Goal: Information Seeking & Learning: Check status

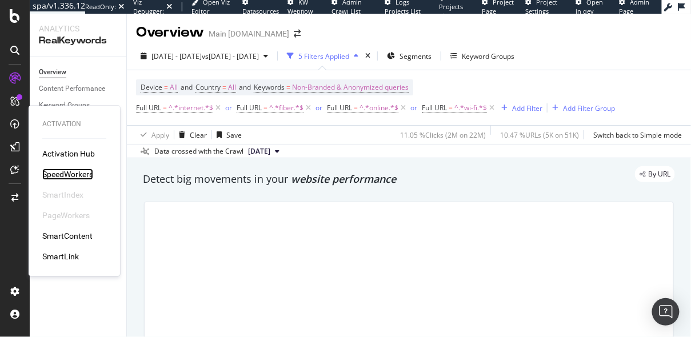
click at [51, 169] on div "SpeedWorkers" at bounding box center [67, 174] width 51 height 11
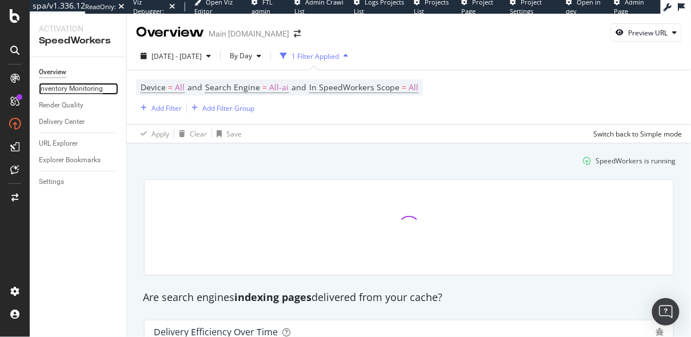
click at [71, 90] on div "Inventory Monitoring" at bounding box center [71, 89] width 64 height 12
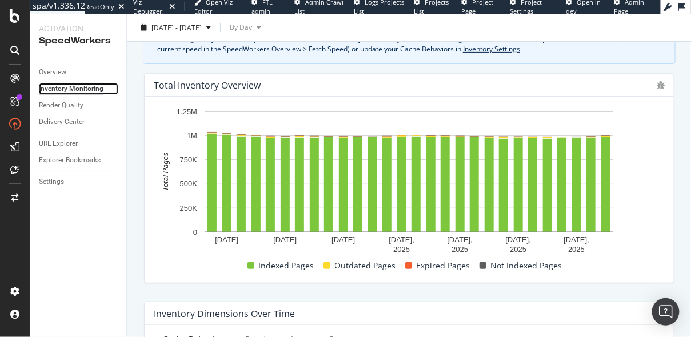
scroll to position [123, 0]
